Goal: Download file/media

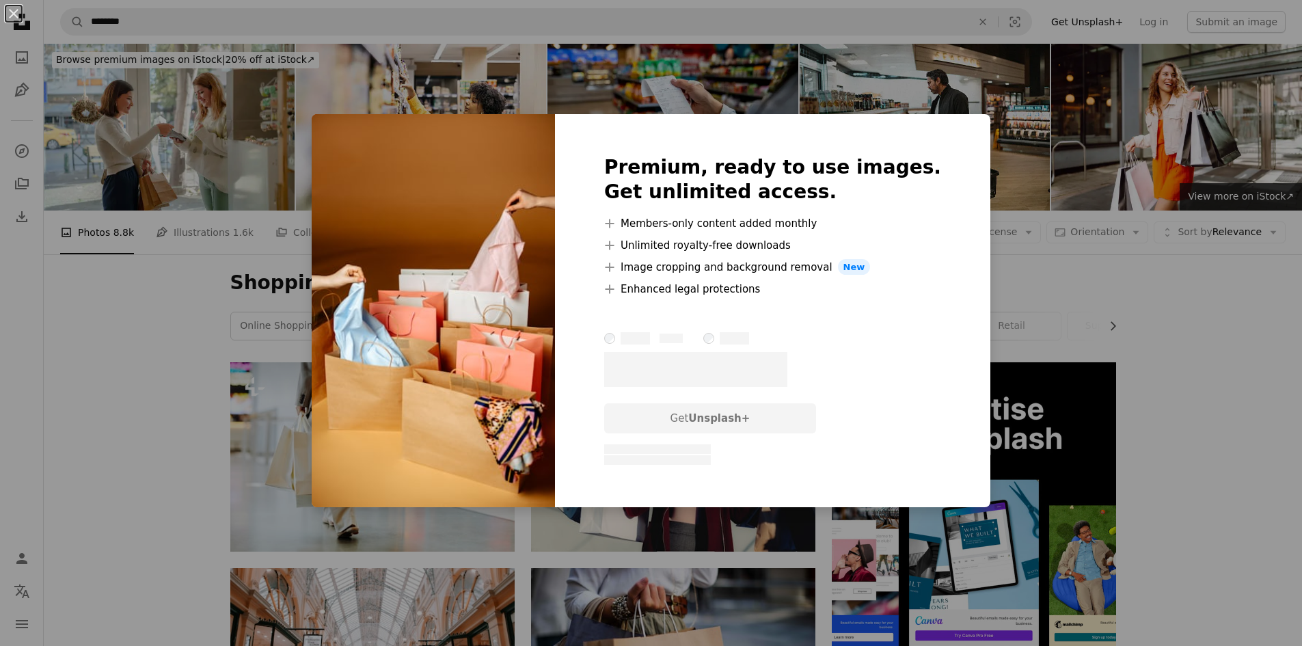
scroll to position [3690, 0]
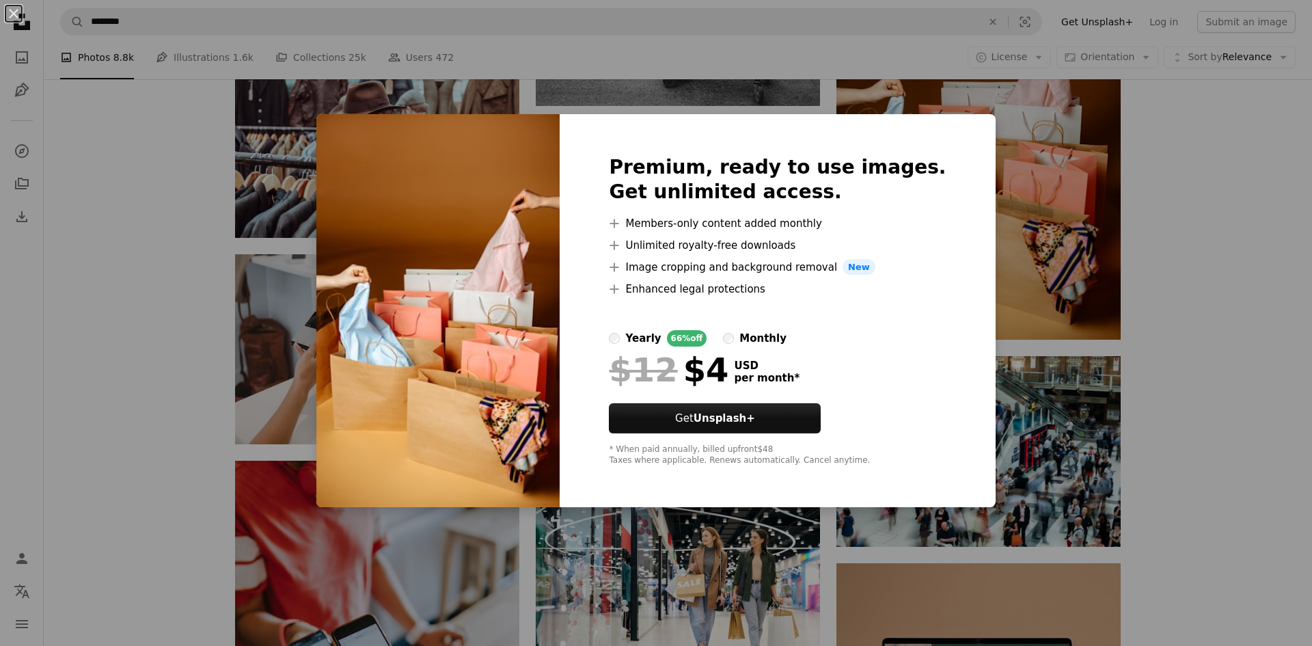
click at [1216, 210] on div "An X shape Premium, ready to use images. Get unlimited access. A plus sign Memb…" at bounding box center [656, 323] width 1312 height 646
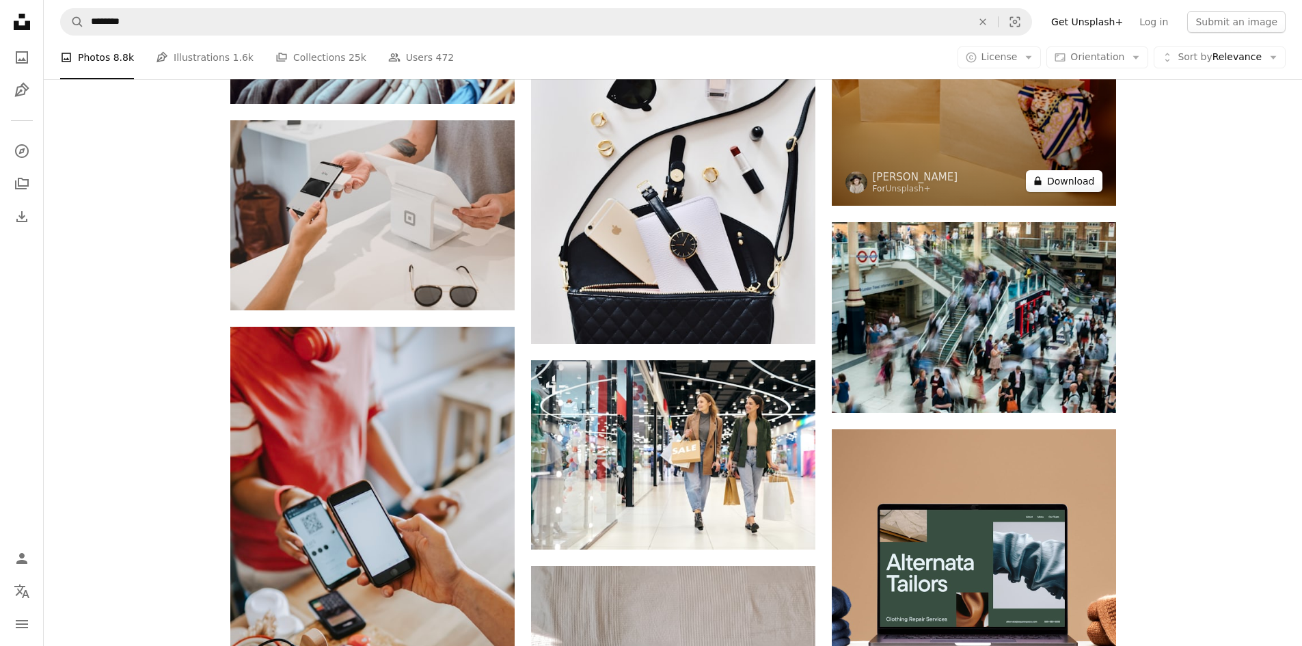
scroll to position [3854, 0]
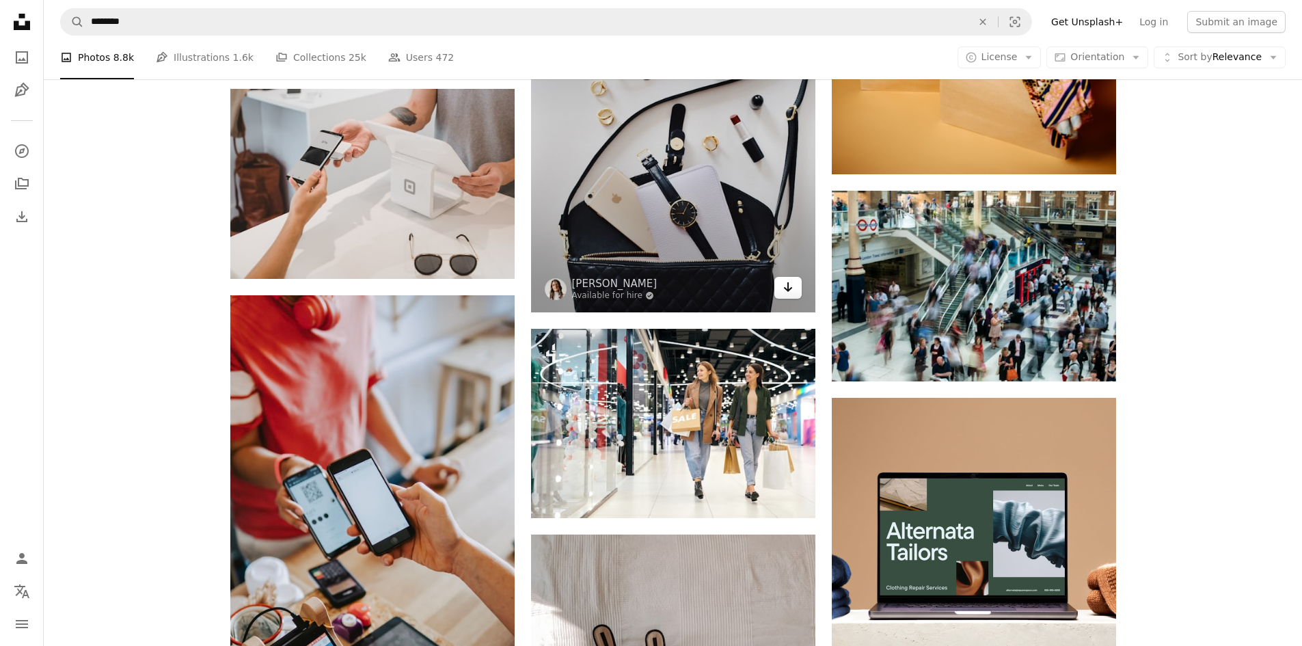
click at [784, 289] on icon "Arrow pointing down" at bounding box center [787, 287] width 11 height 16
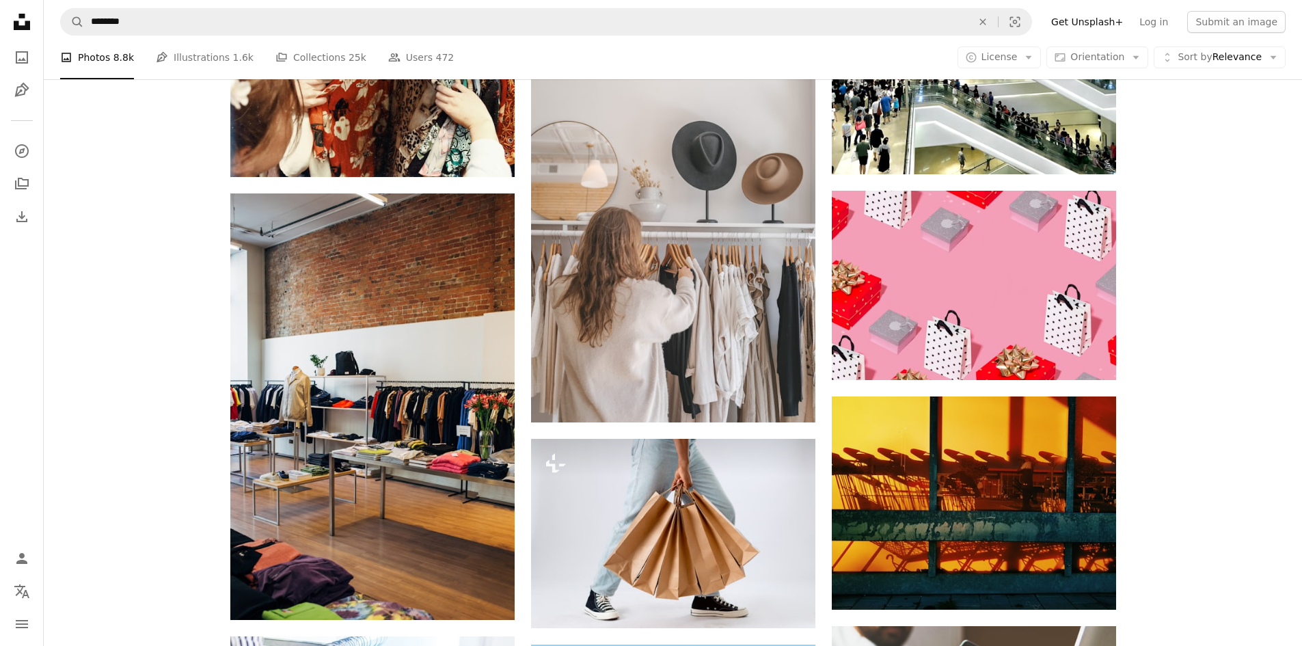
scroll to position [5057, 0]
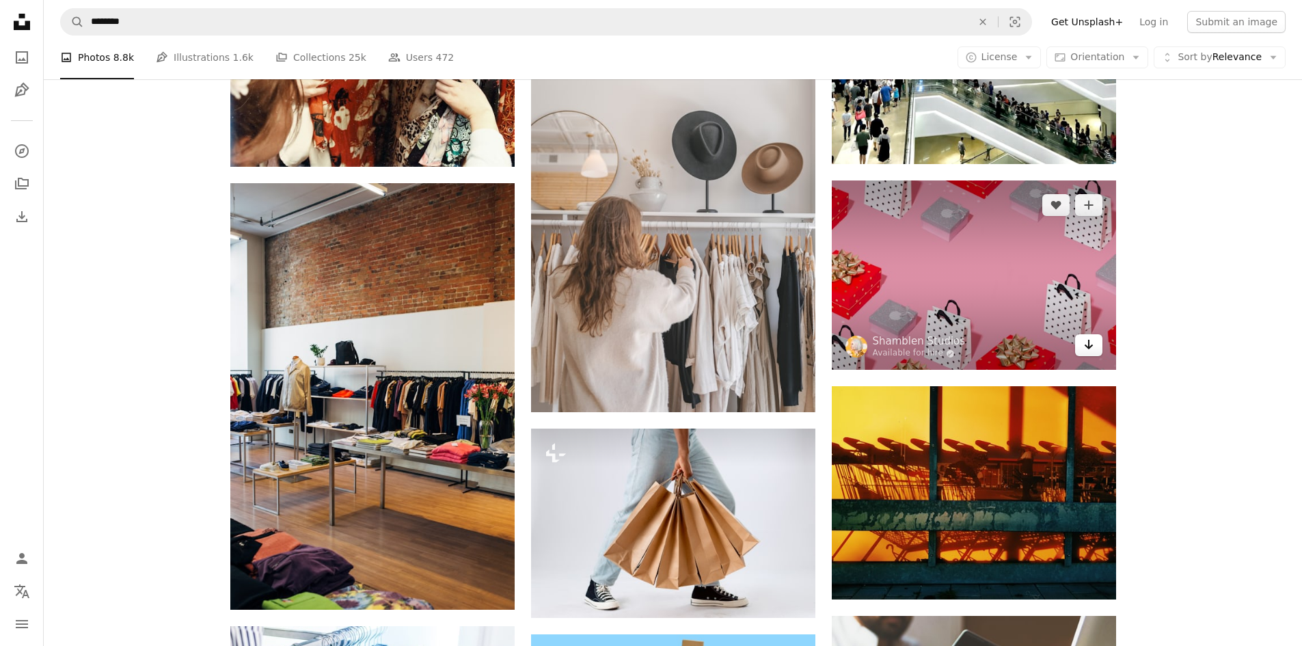
click at [1090, 349] on icon "Arrow pointing down" at bounding box center [1088, 344] width 11 height 16
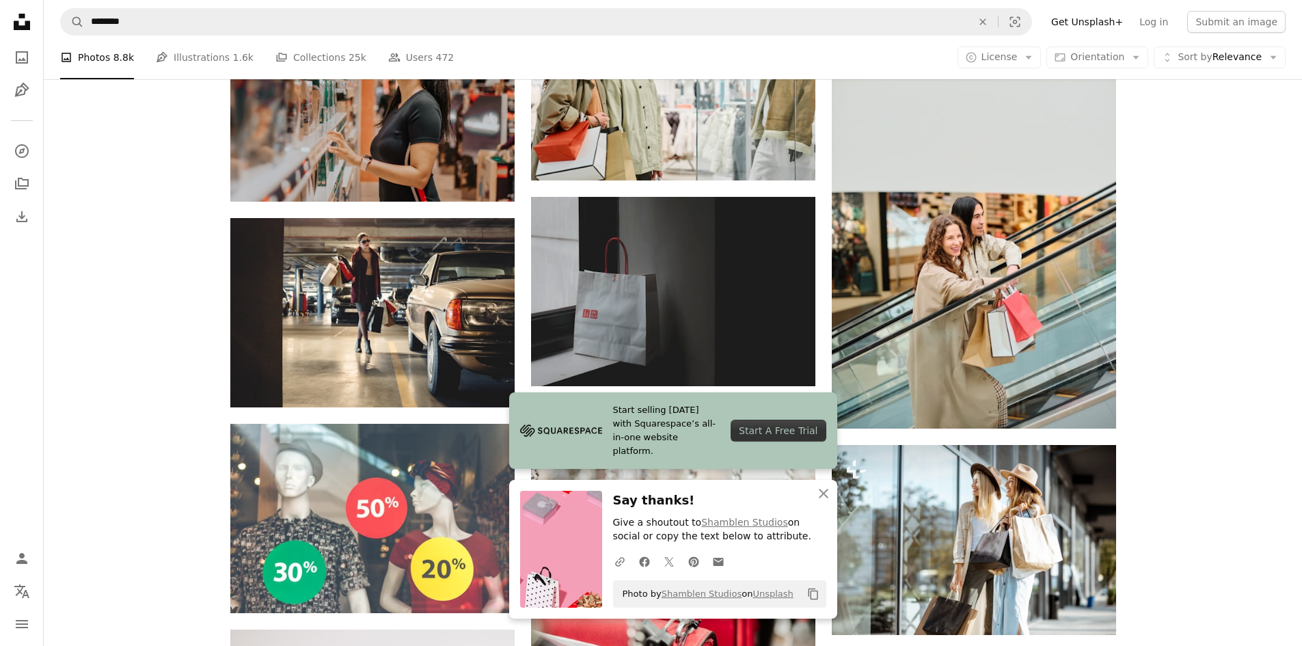
scroll to position [5877, 0]
click at [828, 489] on icon "An X shape" at bounding box center [823, 493] width 16 height 16
